Goal: Task Accomplishment & Management: Use online tool/utility

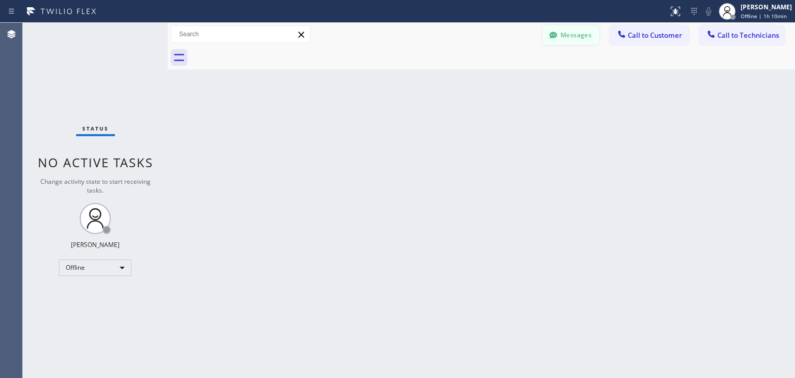
click at [567, 34] on button "Messages" at bounding box center [570, 35] width 57 height 20
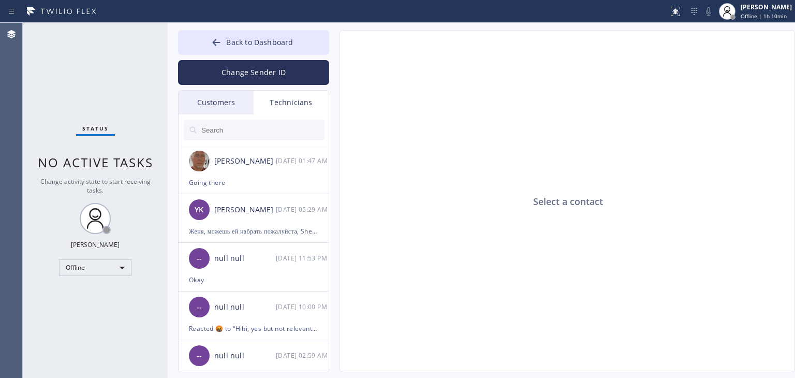
click at [207, 99] on div "Customers" at bounding box center [216, 103] width 75 height 24
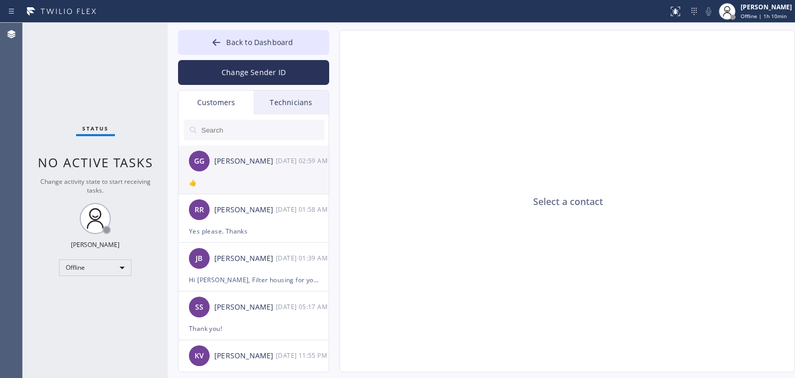
click at [261, 152] on div "[PERSON_NAME] [DATE] 02:59 AM" at bounding box center [254, 160] width 151 height 31
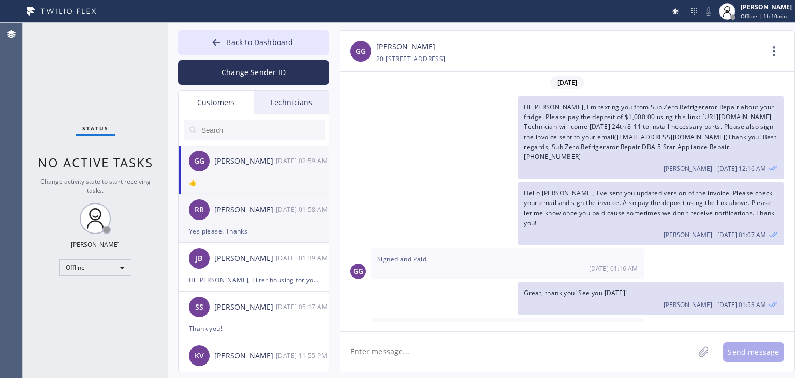
scroll to position [27, 0]
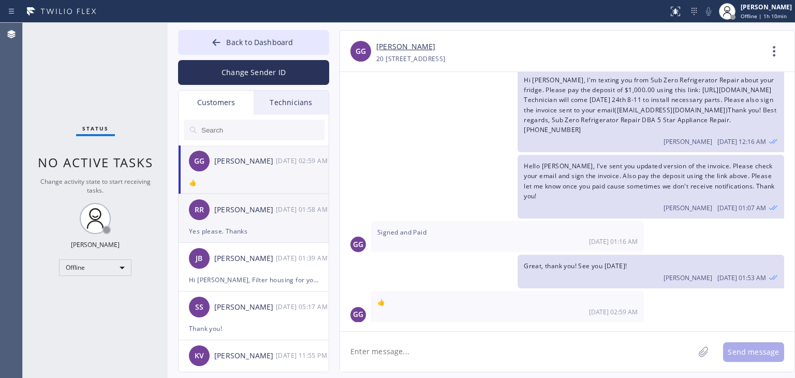
click at [258, 224] on div "[PERSON_NAME] Revanker [DATE] 01:58 AM" at bounding box center [254, 209] width 151 height 31
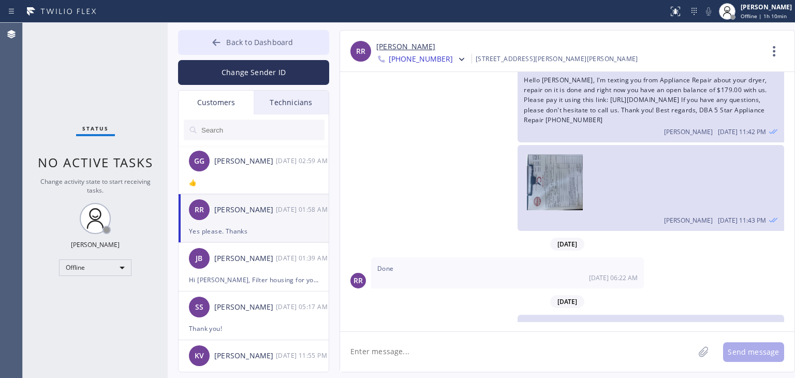
click at [315, 34] on button "Back to Dashboard" at bounding box center [253, 42] width 151 height 25
